Goal: Transaction & Acquisition: Book appointment/travel/reservation

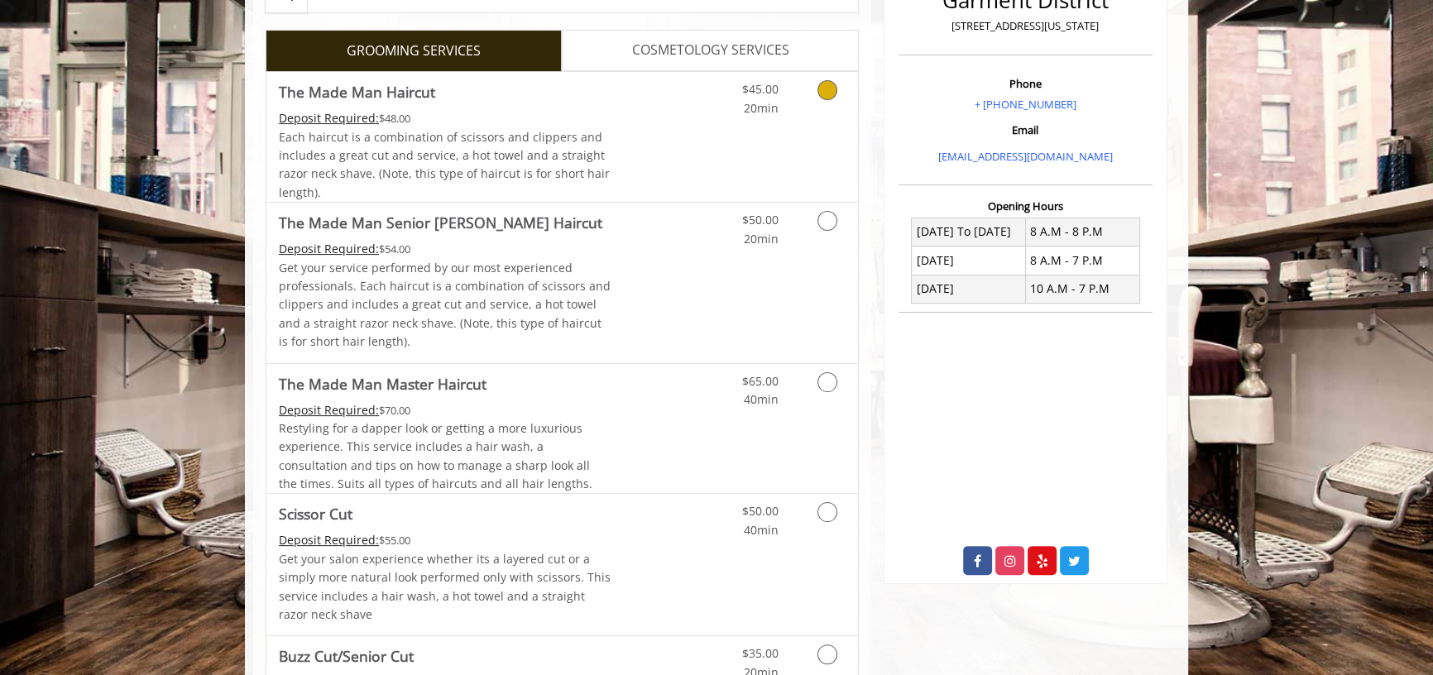
scroll to position [451, 0]
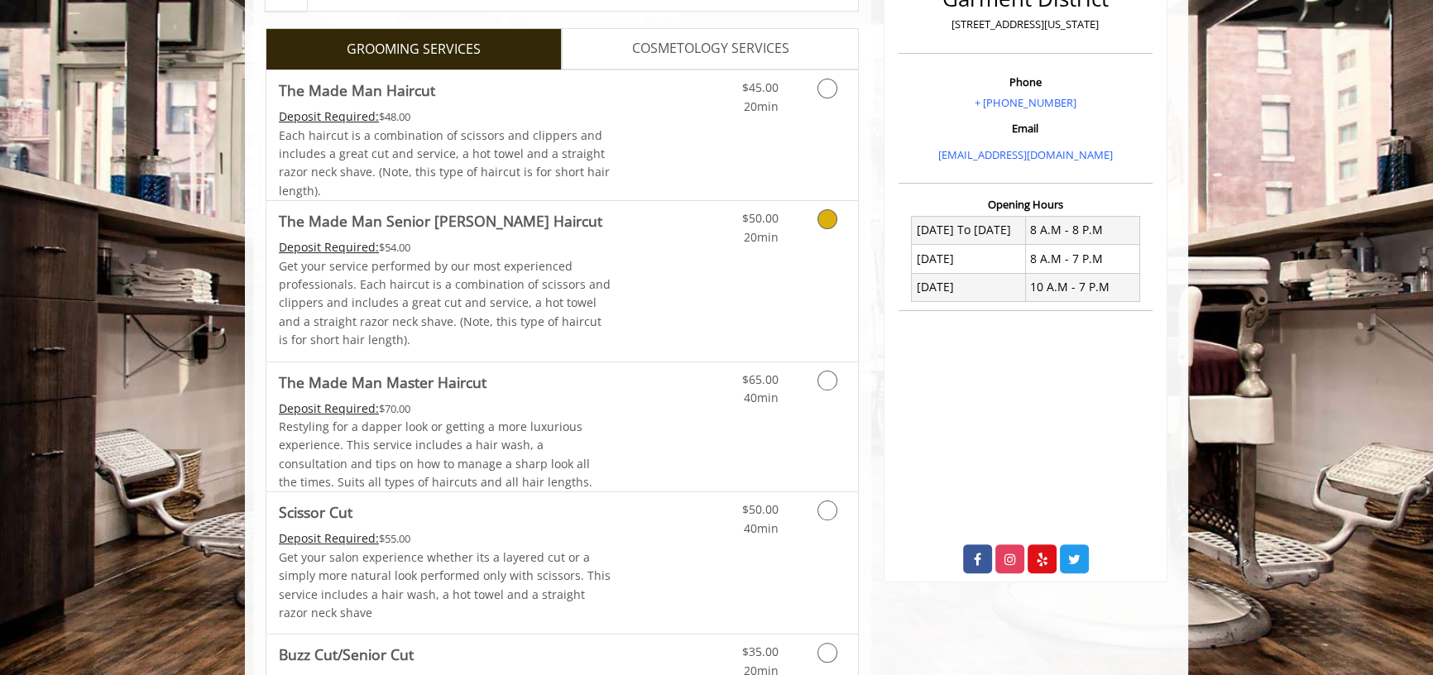
click at [821, 219] on icon "Grooming services" at bounding box center [828, 219] width 20 height 20
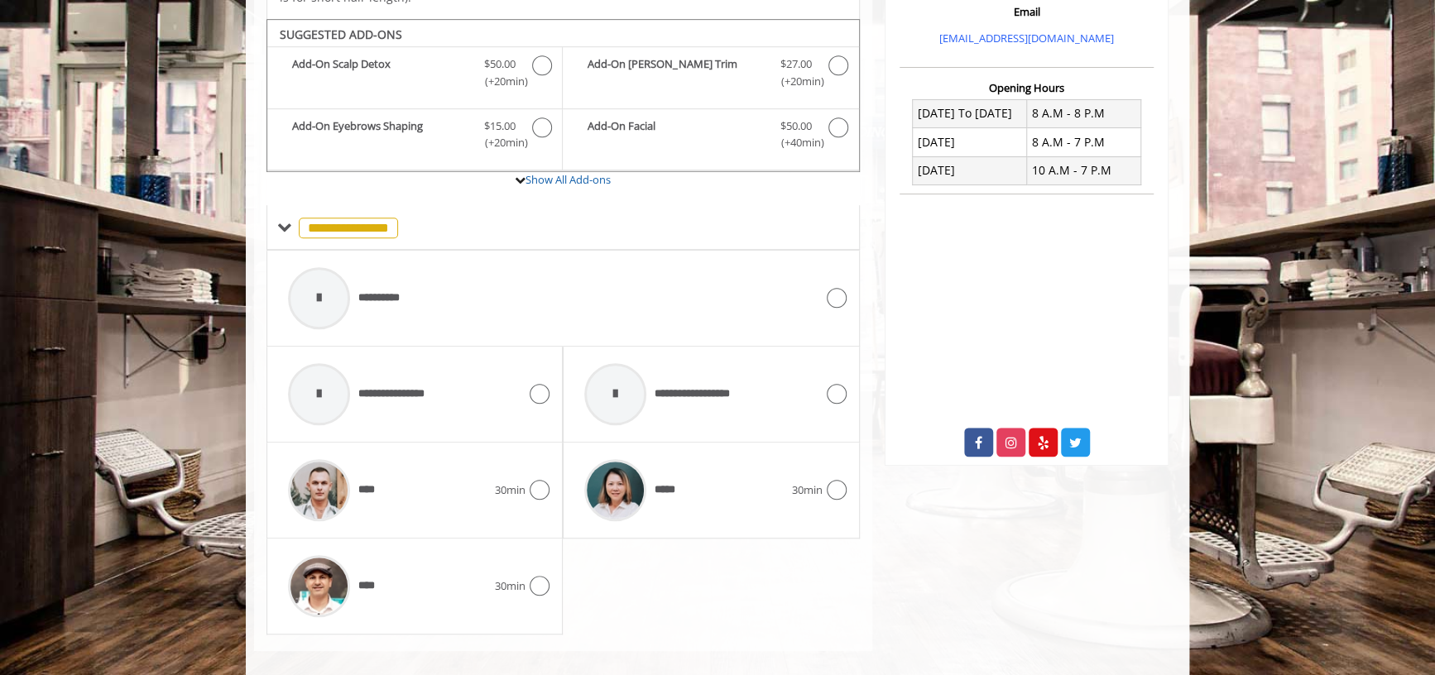
scroll to position [583, 0]
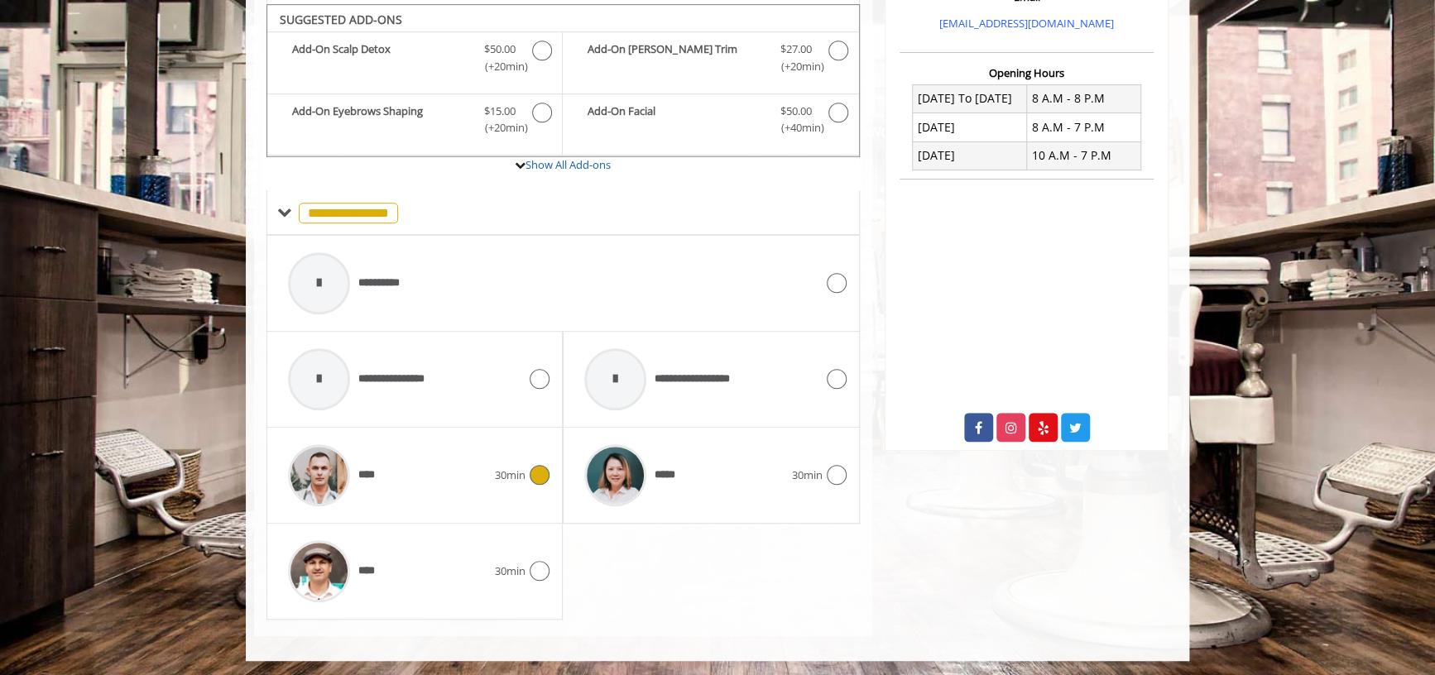
click at [534, 478] on icon at bounding box center [540, 475] width 20 height 20
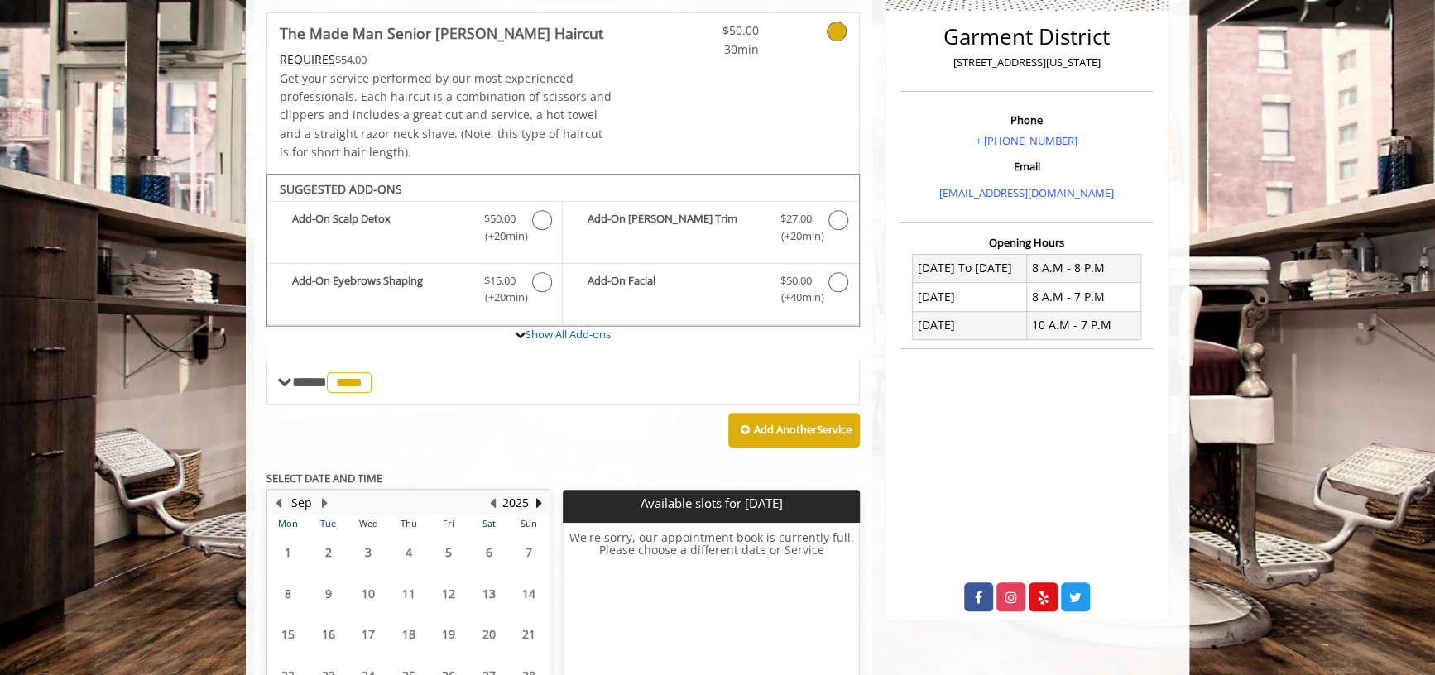
scroll to position [564, 0]
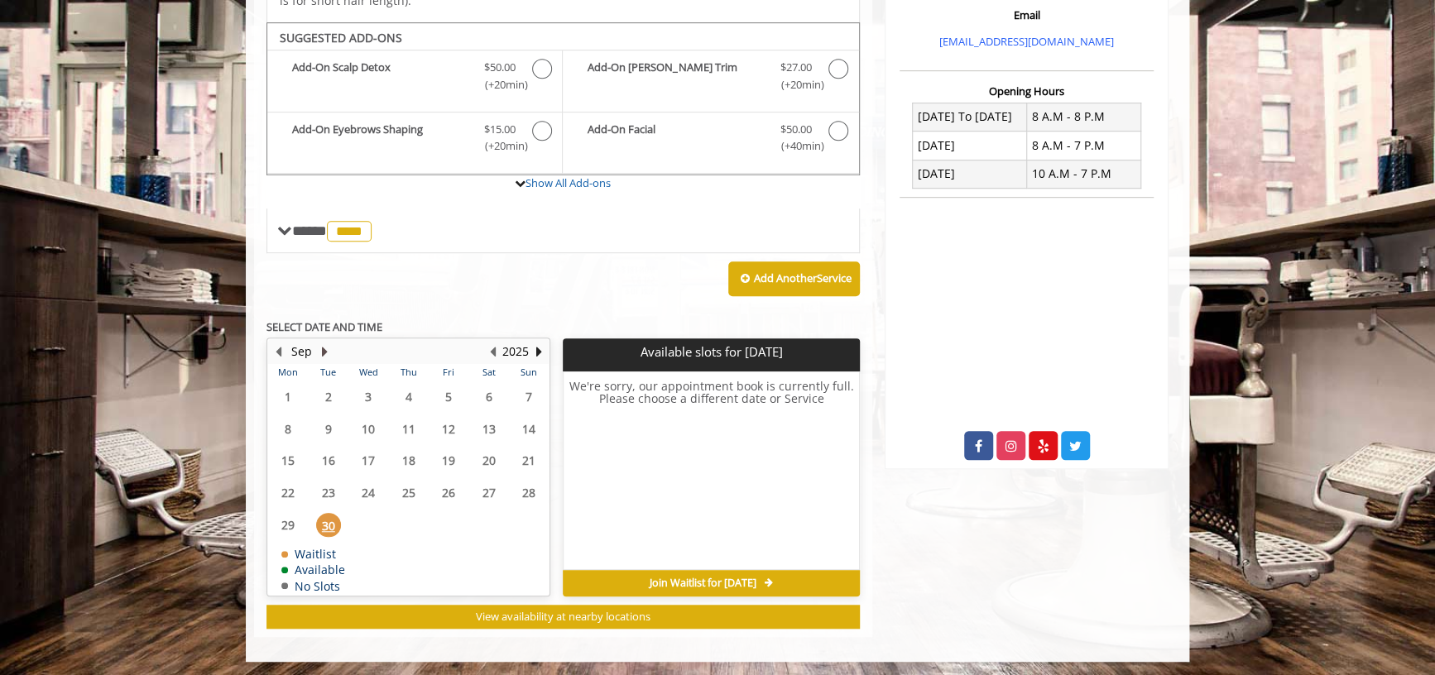
click at [324, 348] on button "Next Month" at bounding box center [324, 352] width 13 height 18
click at [281, 350] on button "Previous Month" at bounding box center [277, 352] width 13 height 18
click at [321, 348] on button "Next Month" at bounding box center [324, 352] width 13 height 18
click at [411, 390] on span "2" at bounding box center [408, 397] width 25 height 24
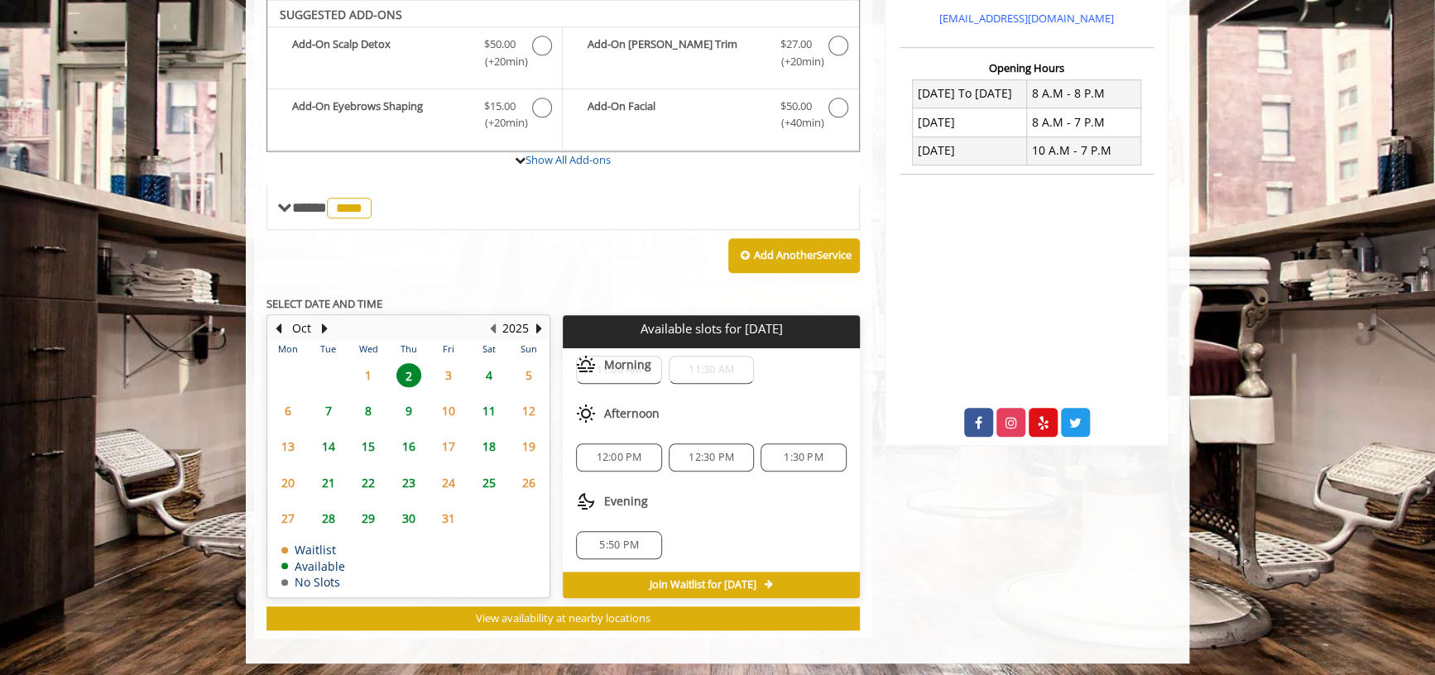
scroll to position [588, 0]
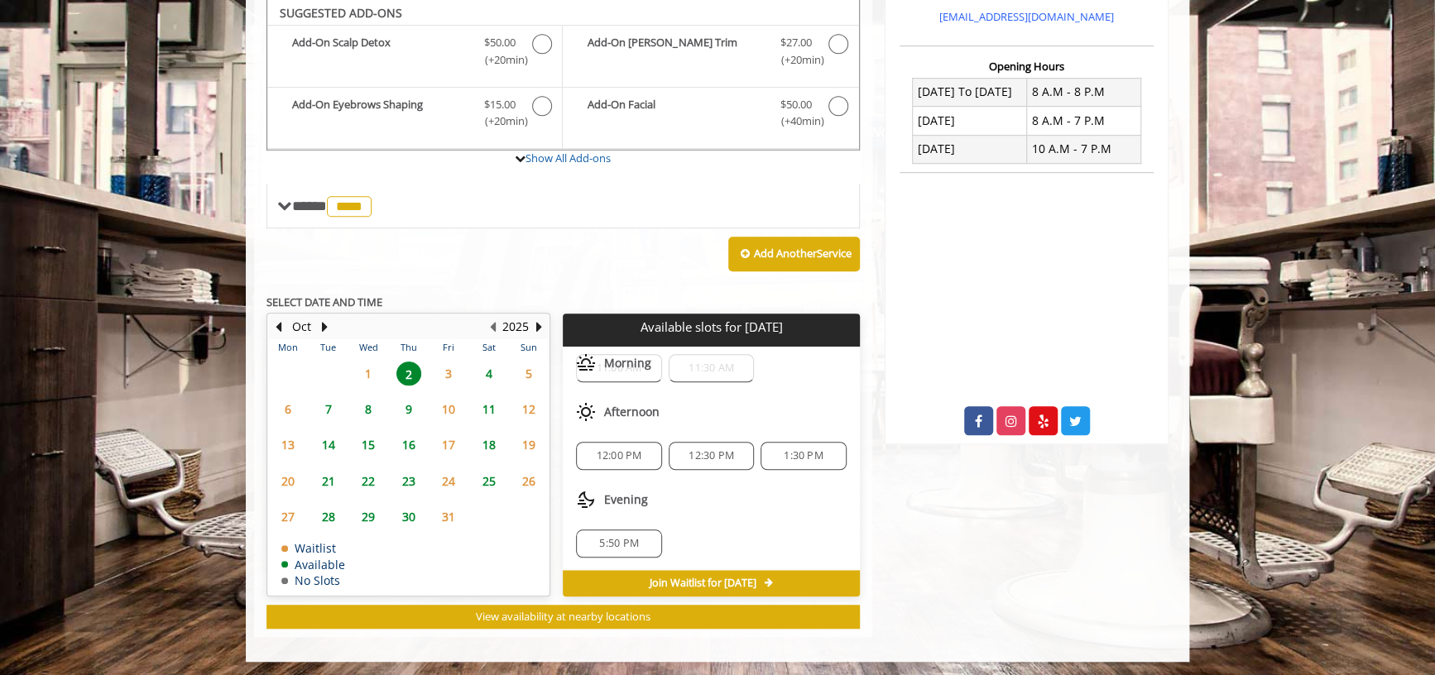
click at [785, 454] on span "1:30 PM" at bounding box center [803, 455] width 39 height 13
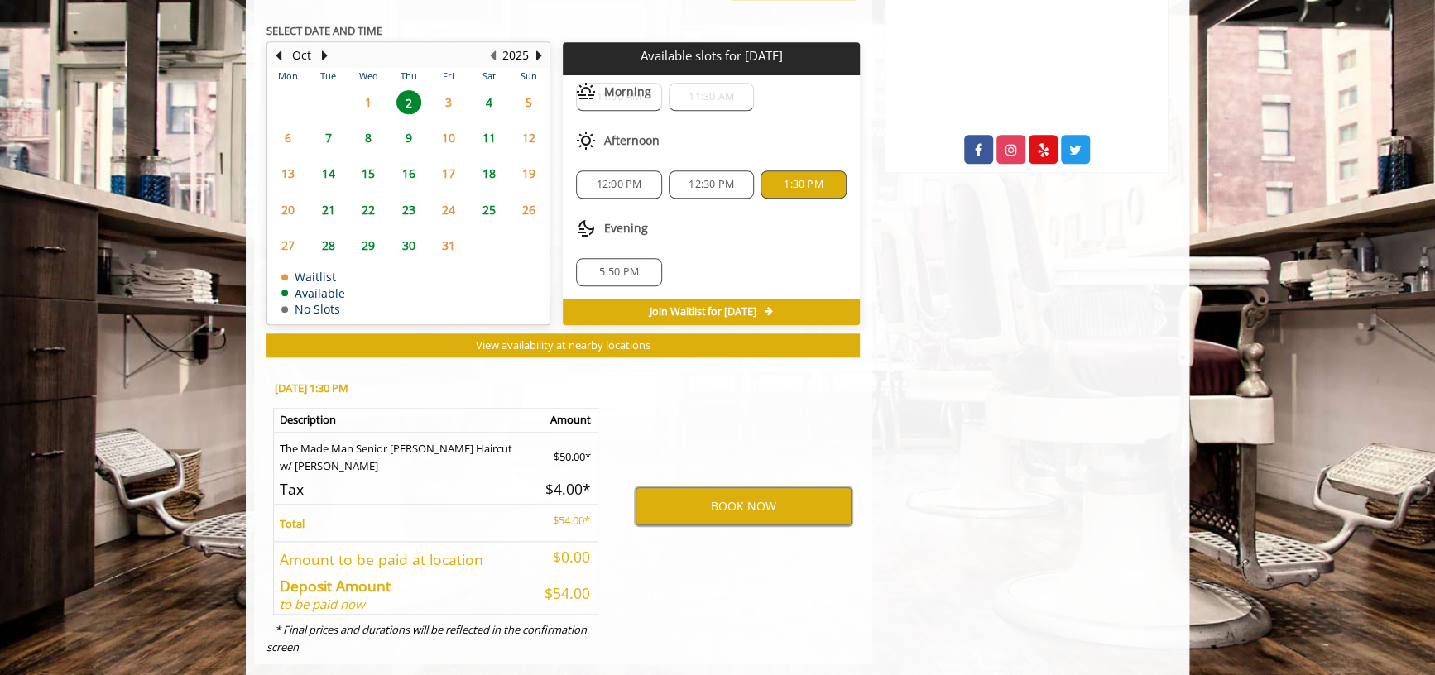
scroll to position [888, 0]
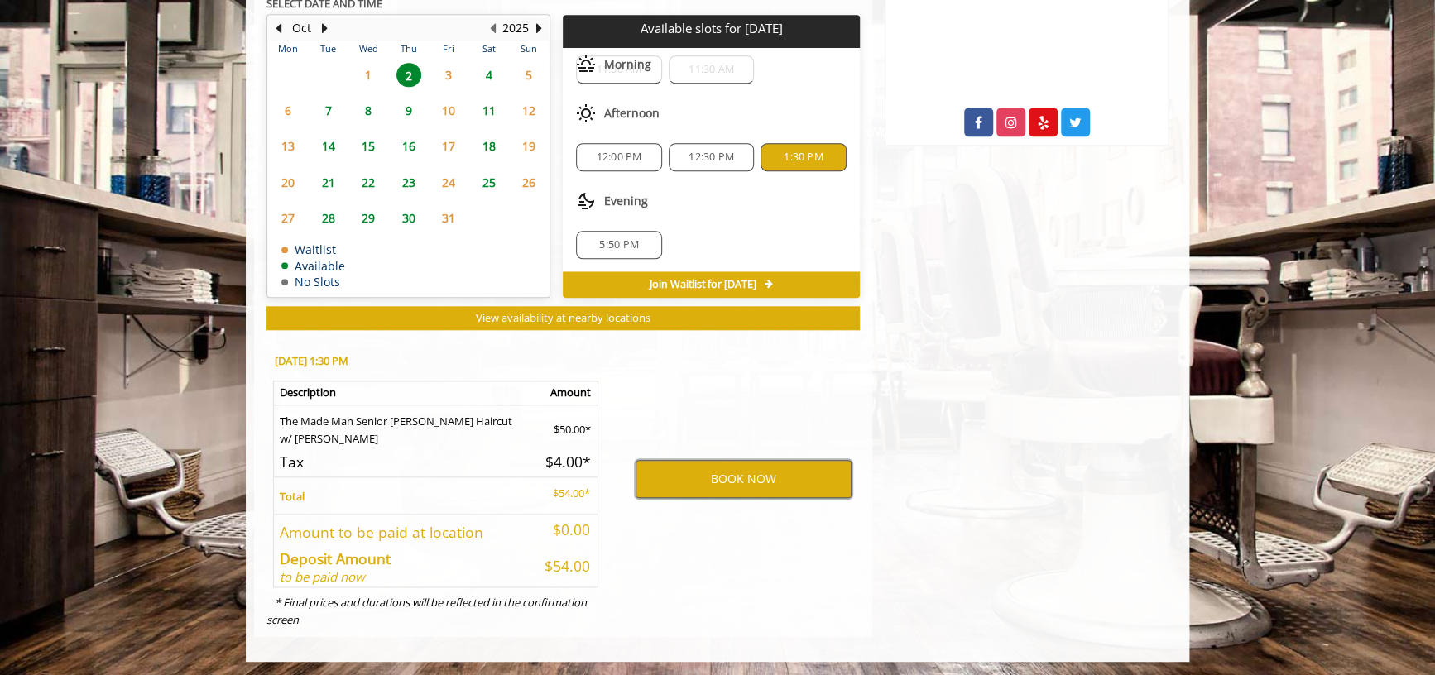
click at [743, 472] on button "BOOK NOW" at bounding box center [744, 479] width 216 height 38
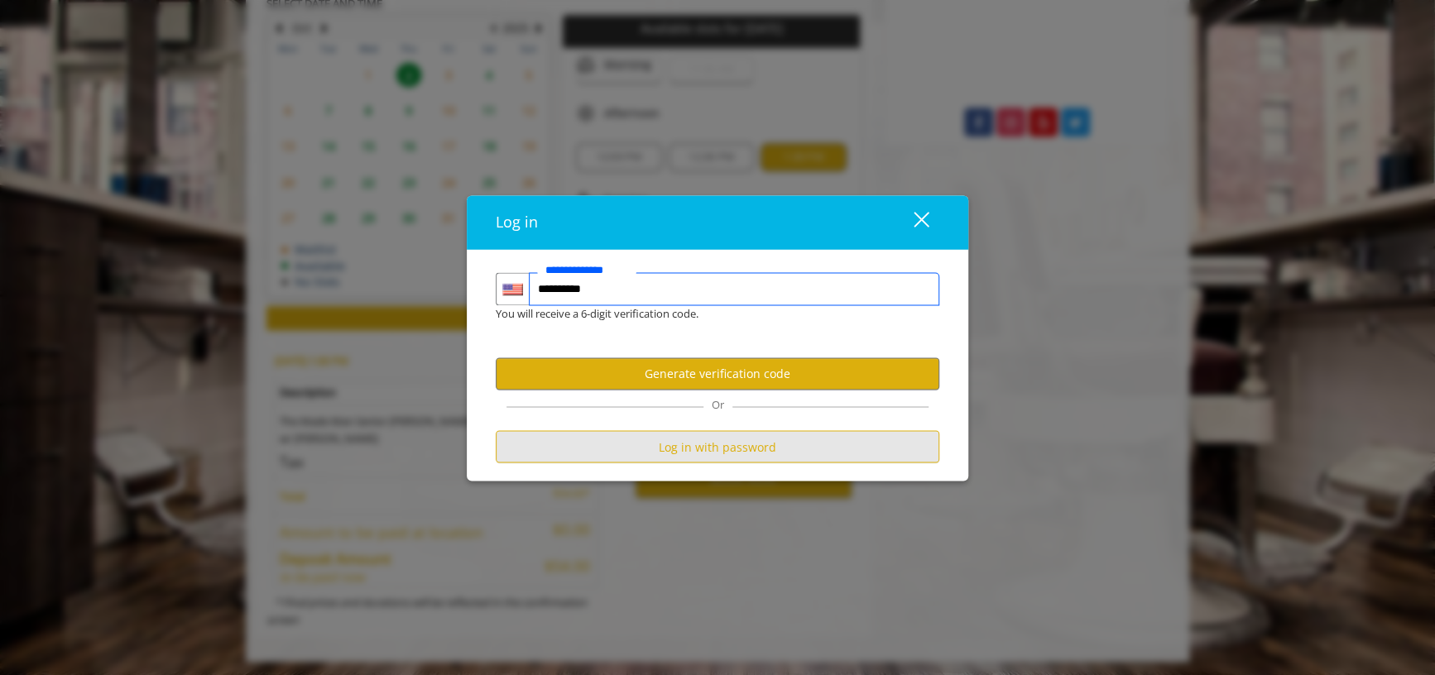
type input "**********"
click at [768, 446] on button "Log in with password" at bounding box center [718, 446] width 444 height 32
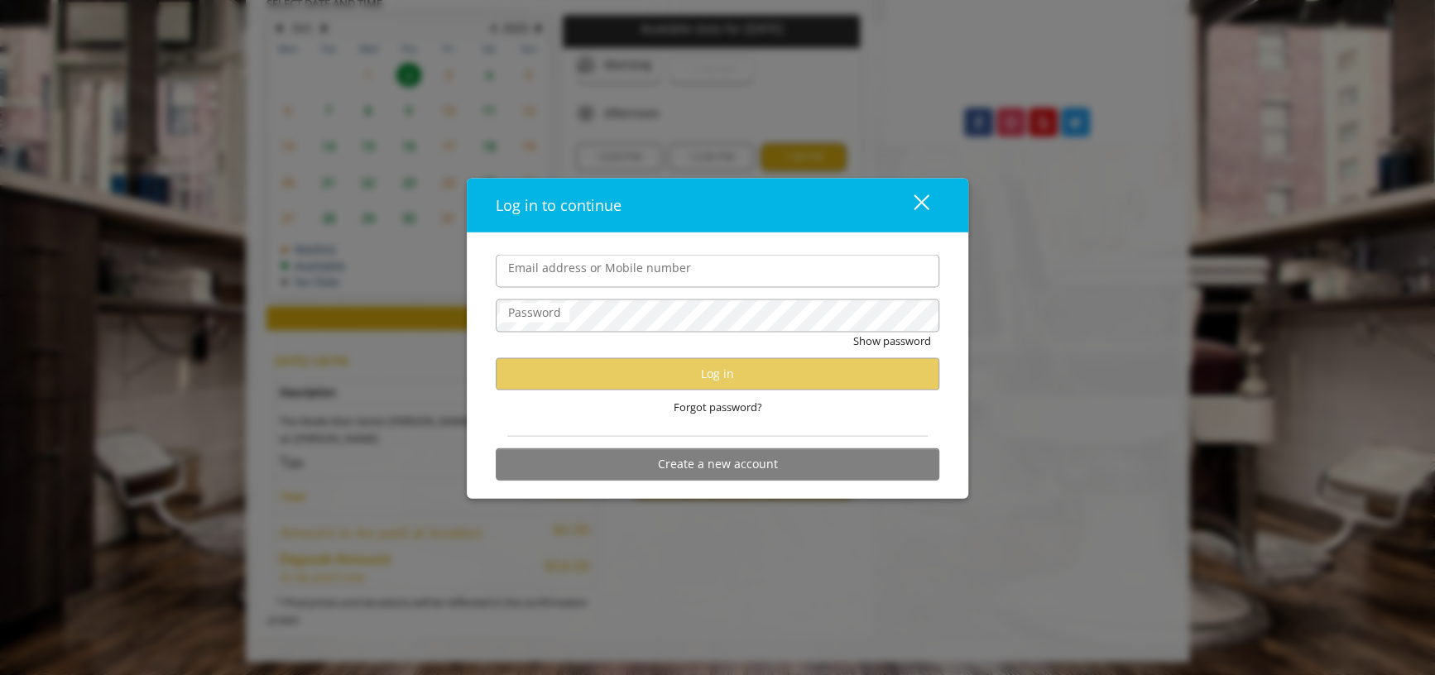
click at [607, 265] on input "Email address or Mobile number" at bounding box center [718, 271] width 444 height 33
click at [923, 204] on div "close dialog" at bounding box center [922, 202] width 16 height 16
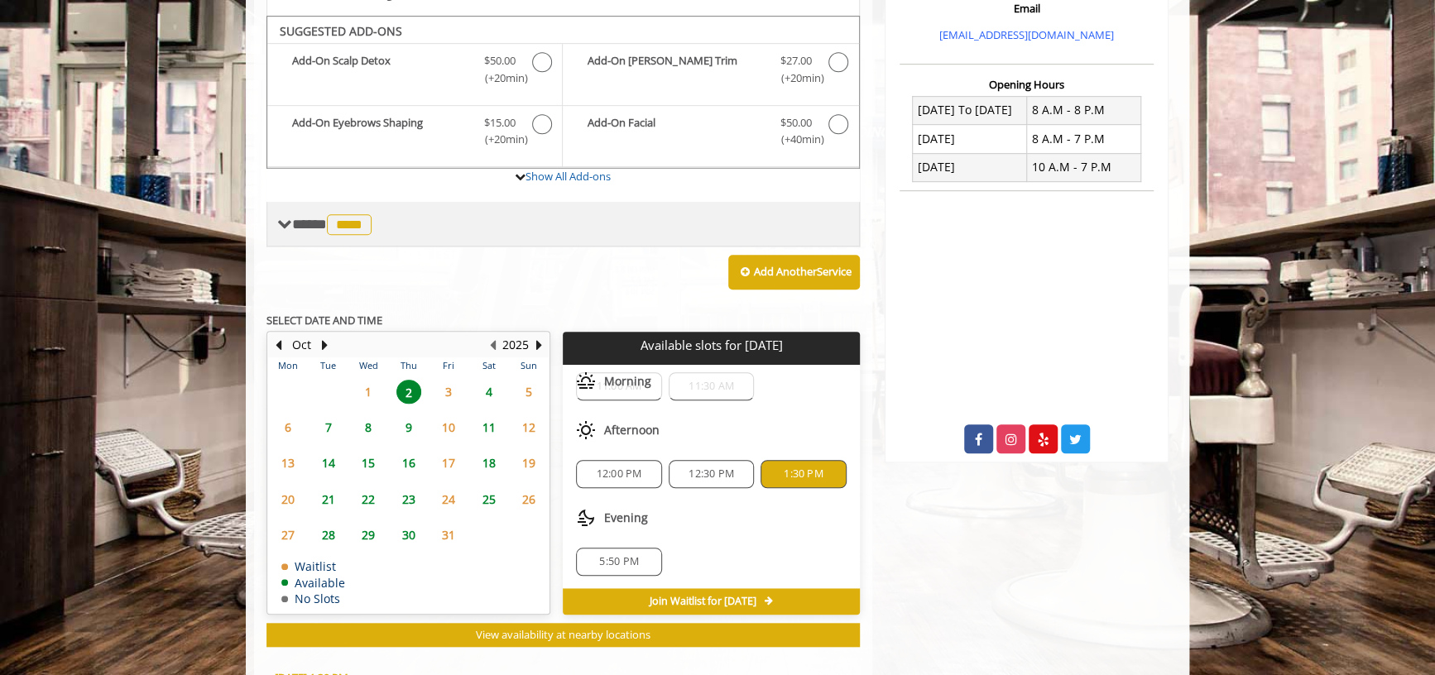
scroll to position [677, 0]
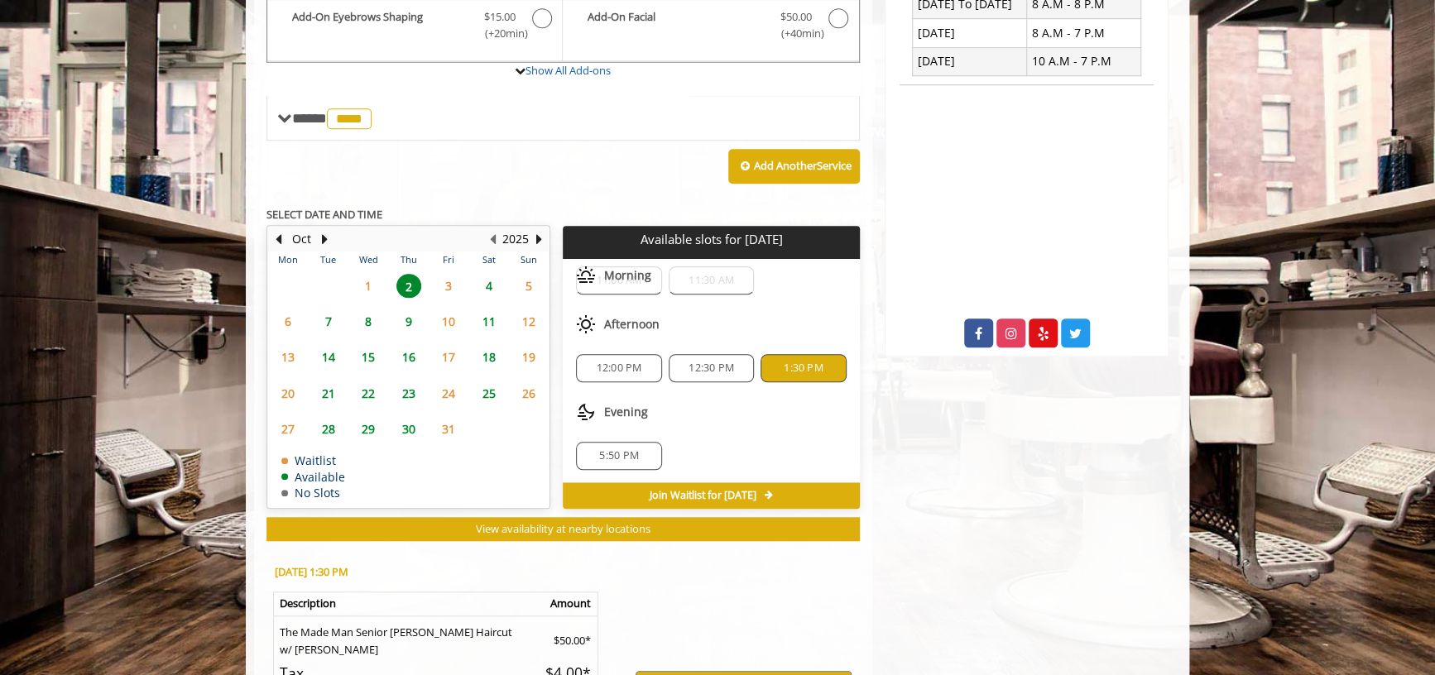
click at [785, 364] on span "1:30 PM" at bounding box center [803, 368] width 39 height 13
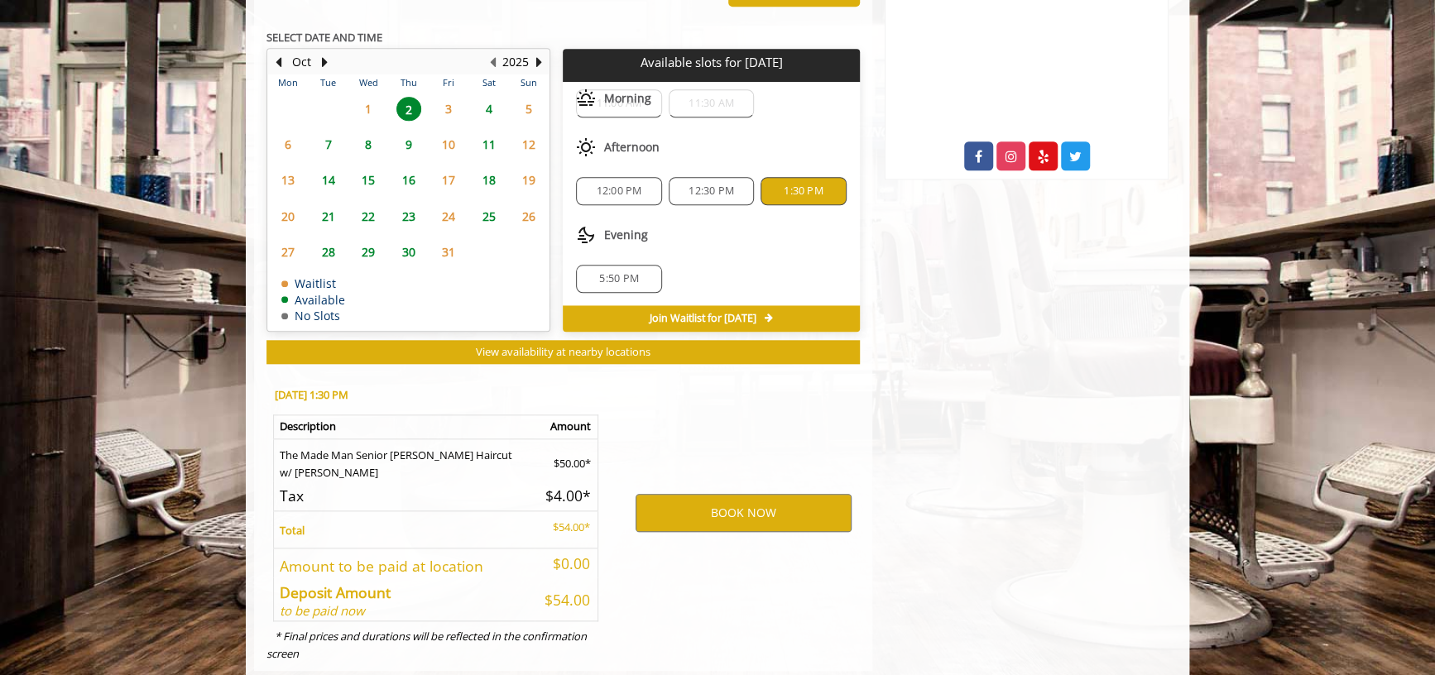
scroll to position [888, 0]
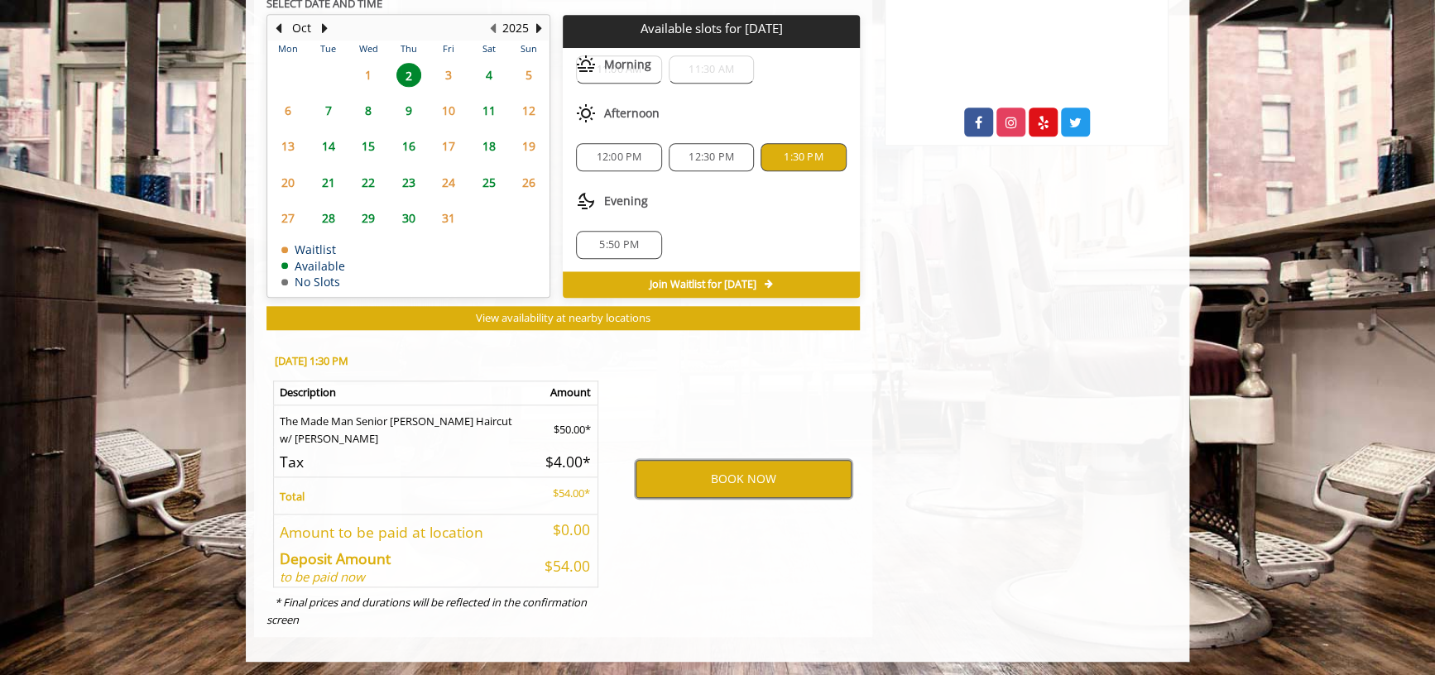
click at [742, 472] on button "BOOK NOW" at bounding box center [744, 479] width 216 height 38
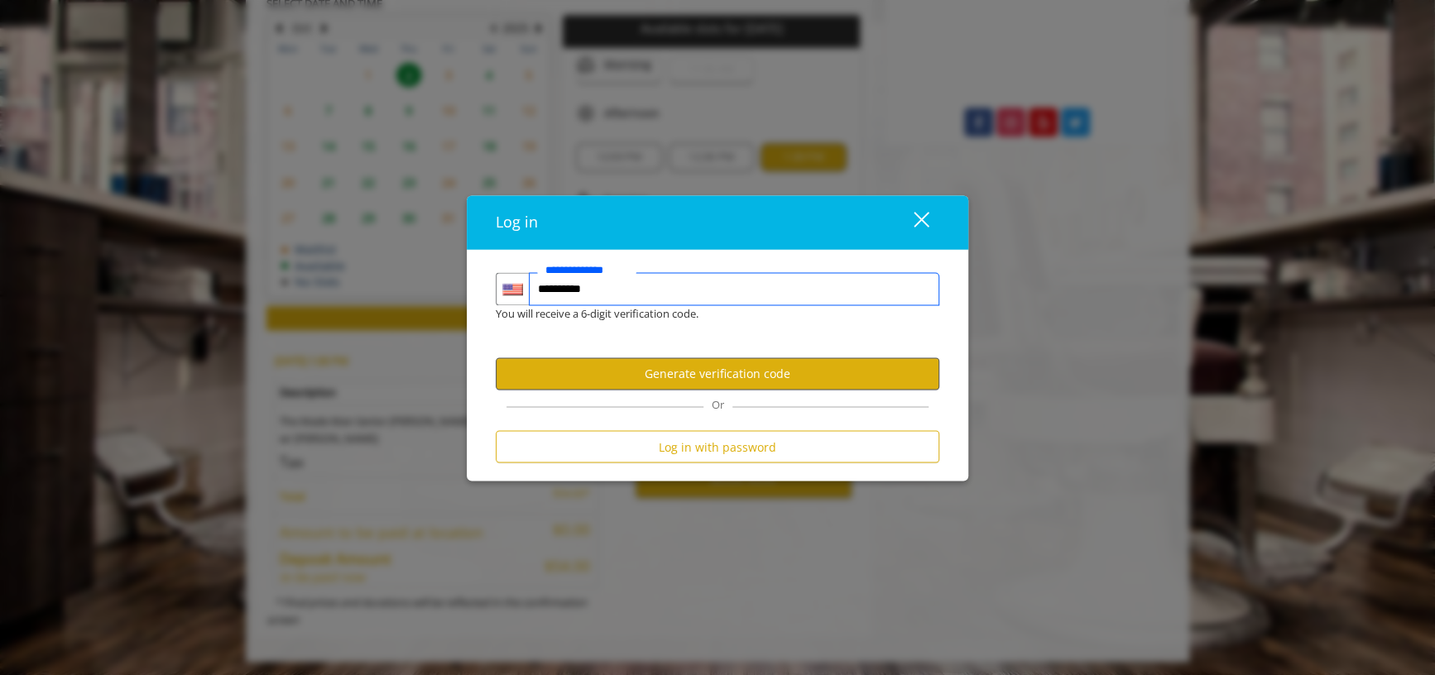
type input "**********"
click at [721, 370] on button "Generate verification code" at bounding box center [718, 374] width 444 height 32
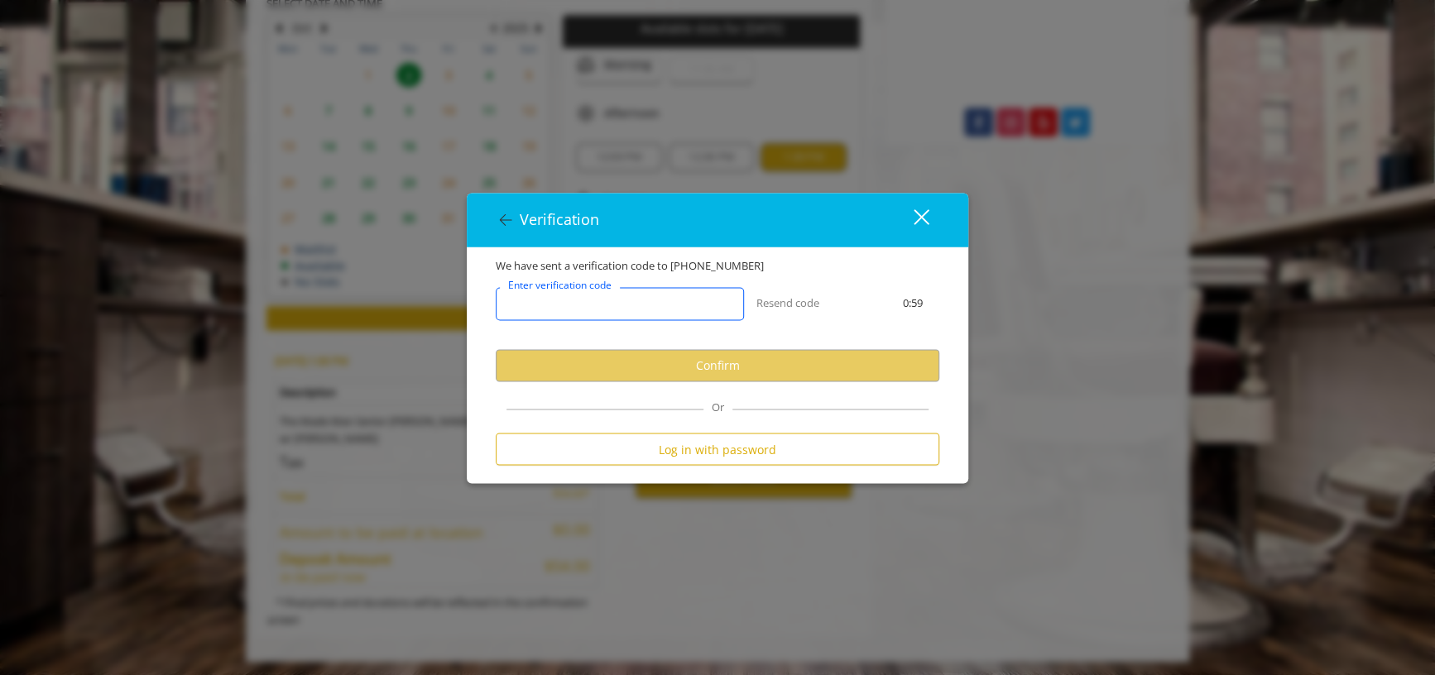
click at [675, 299] on input "Enter verification code" at bounding box center [620, 303] width 248 height 33
click at [631, 296] on input "Enter verification code" at bounding box center [620, 303] width 248 height 33
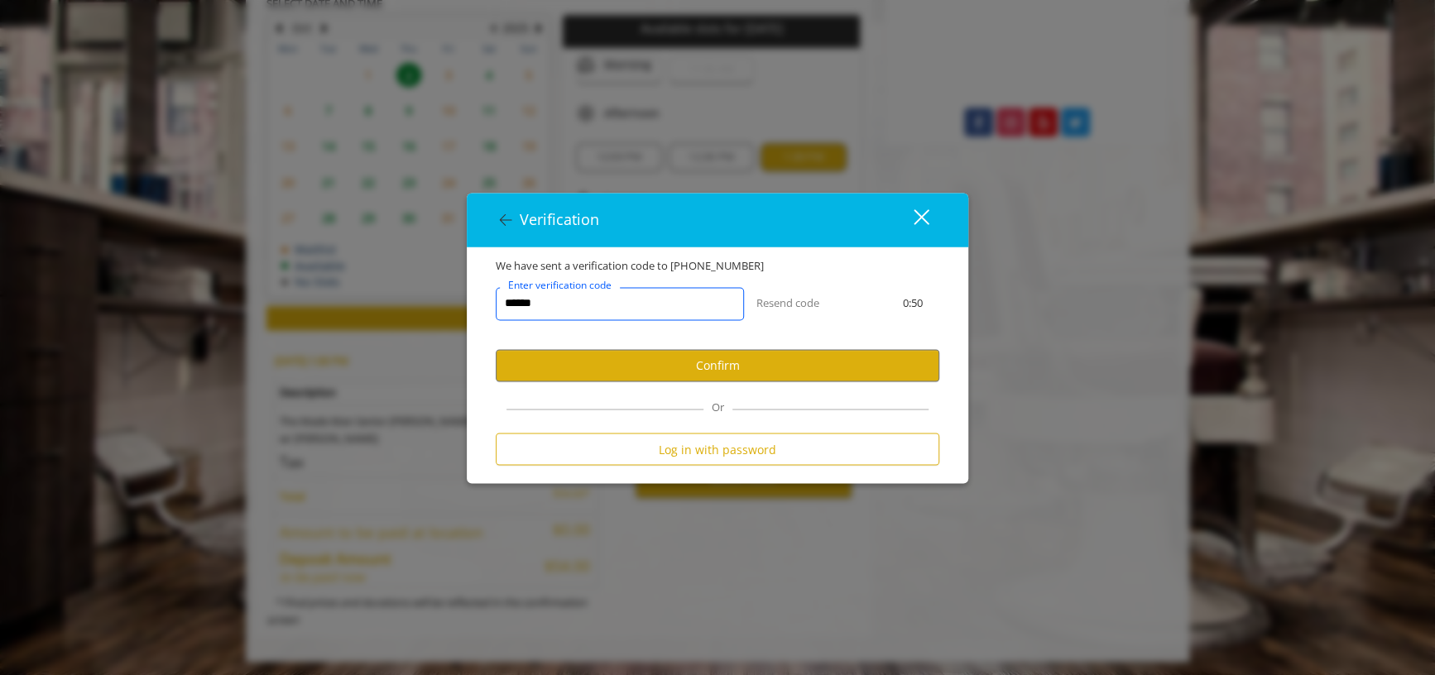
type input "******"
drag, startPoint x: 641, startPoint y: 320, endPoint x: 684, endPoint y: 364, distance: 61.4
click at [684, 364] on button "Confirm" at bounding box center [718, 365] width 444 height 32
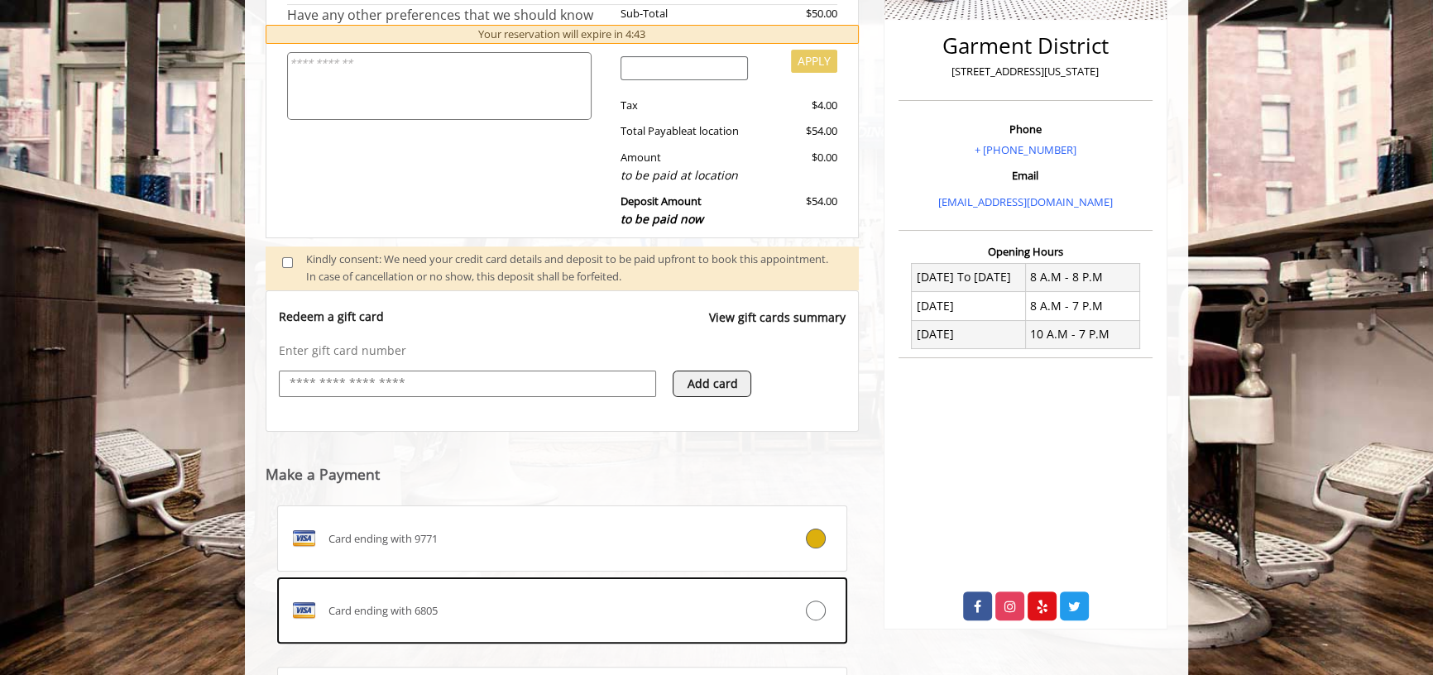
scroll to position [554, 0]
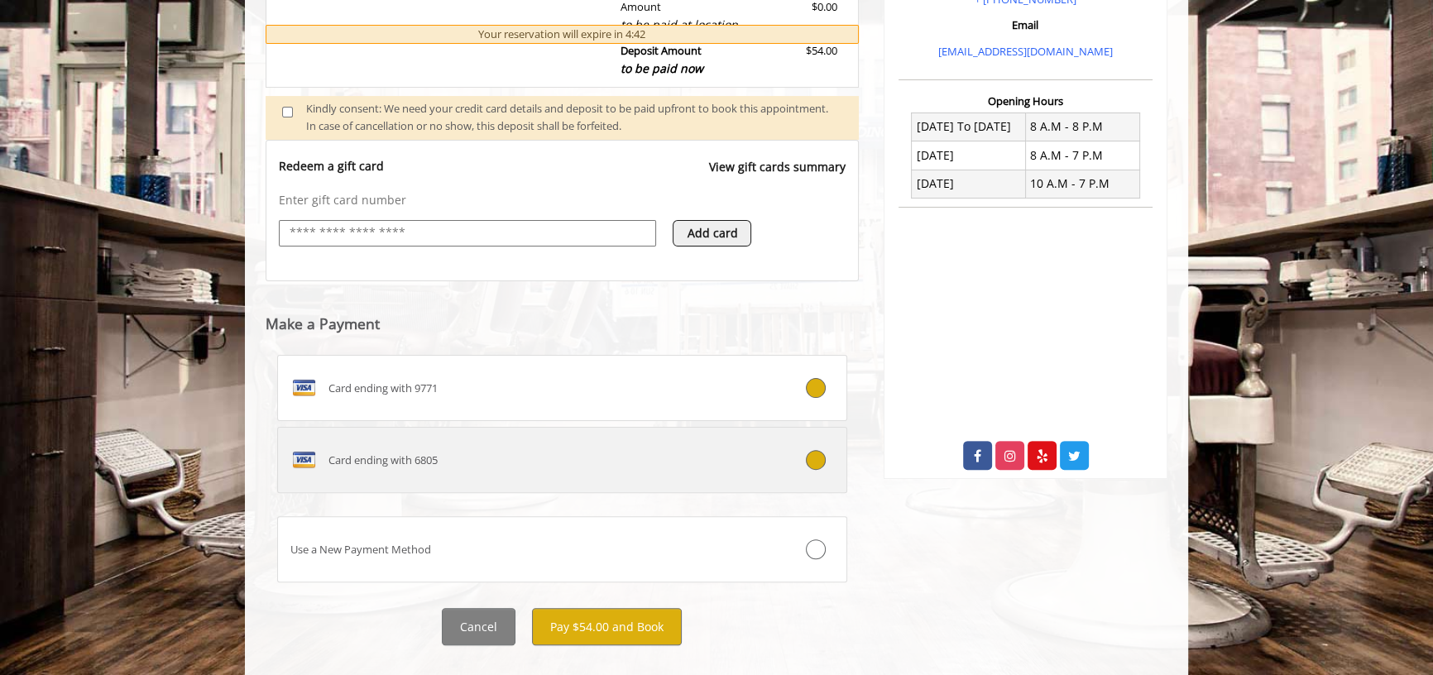
click at [825, 464] on div at bounding box center [798, 460] width 94 height 20
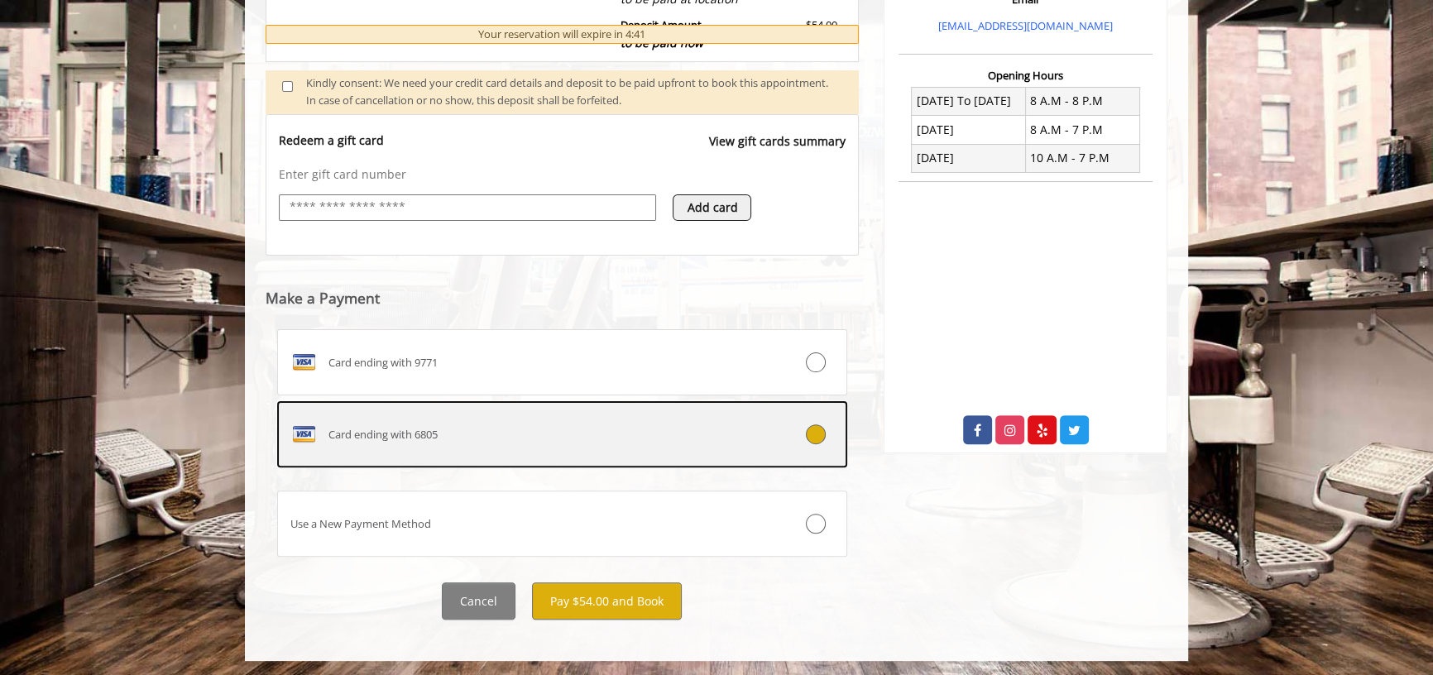
scroll to position [581, 0]
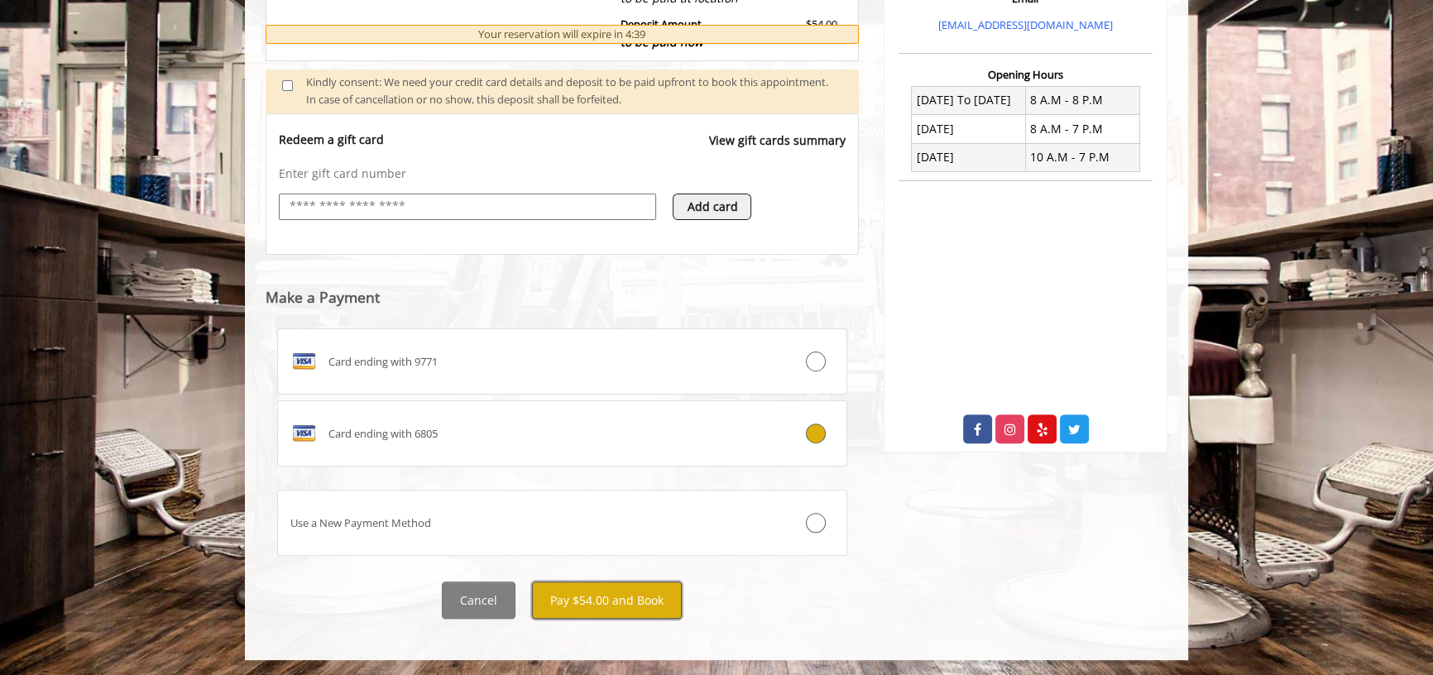
click at [655, 599] on button "Pay $54.00 and Book" at bounding box center [607, 600] width 150 height 37
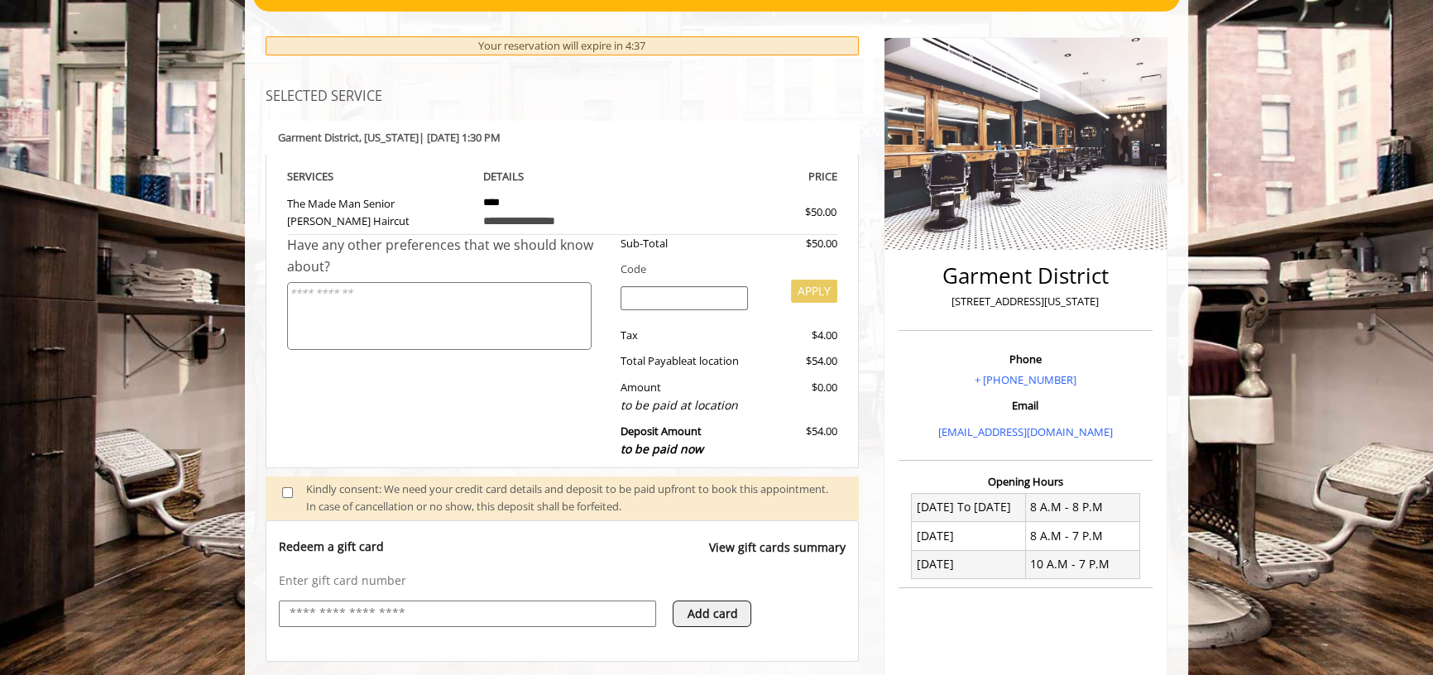
scroll to position [0, 0]
